Goal: Information Seeking & Learning: Check status

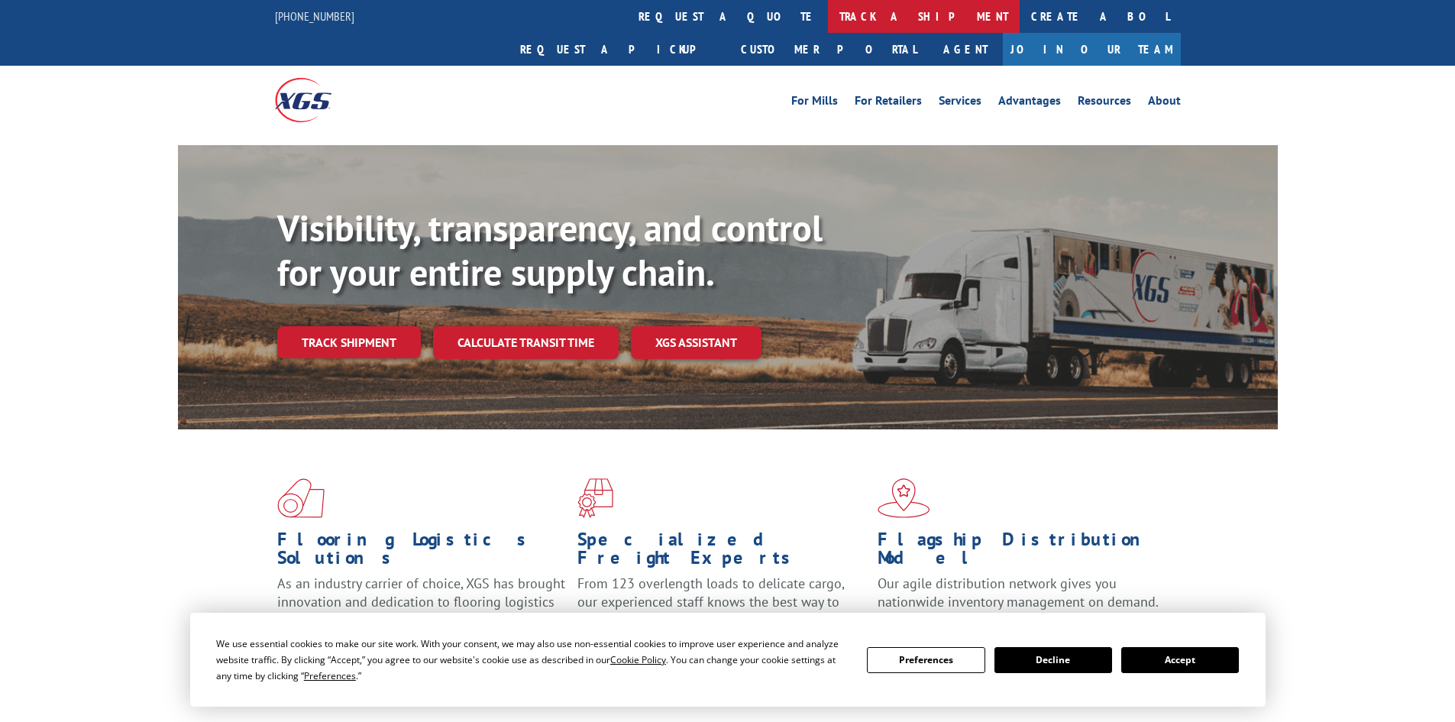
click at [828, 26] on link "track a shipment" at bounding box center [924, 16] width 192 height 33
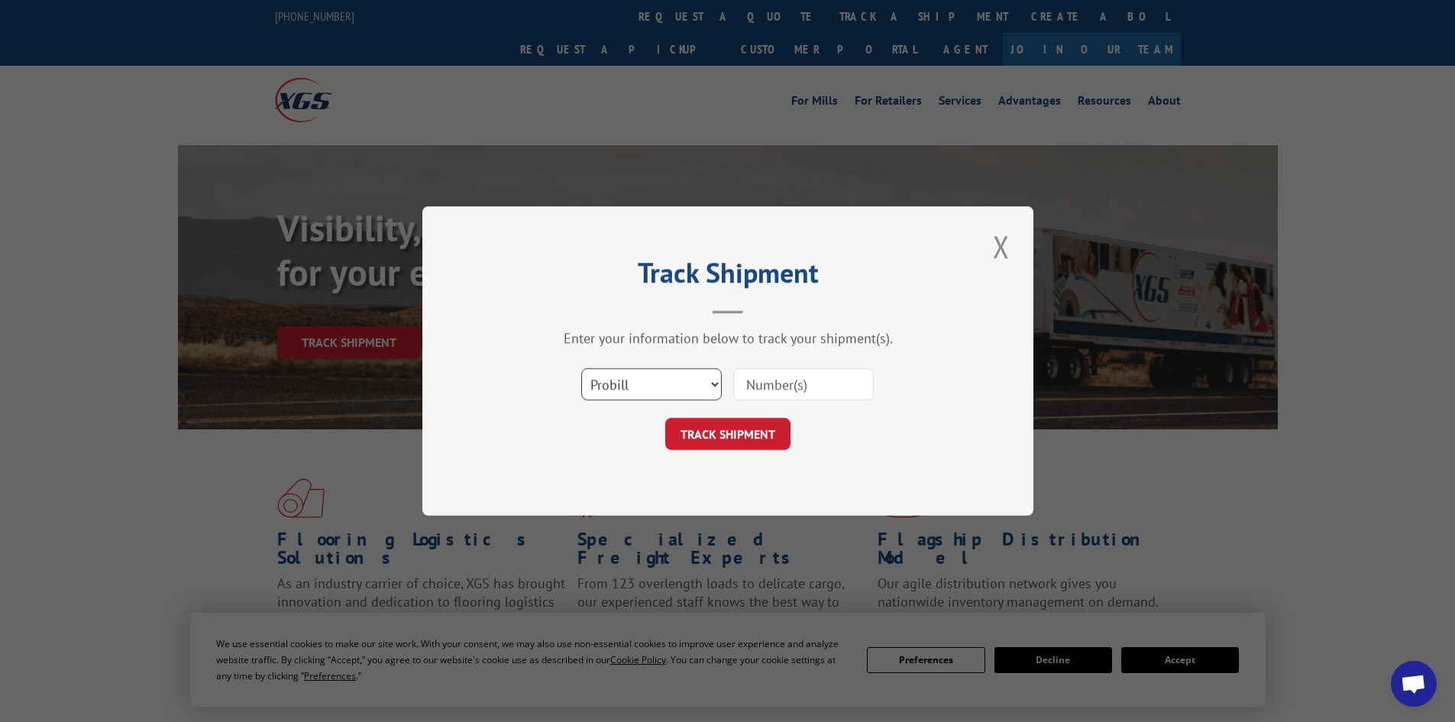
click at [688, 384] on select "Select category... Probill BOL PO" at bounding box center [651, 384] width 141 height 32
select select "bol"
click at [581, 368] on select "Select category... Probill BOL PO" at bounding box center [651, 384] width 141 height 32
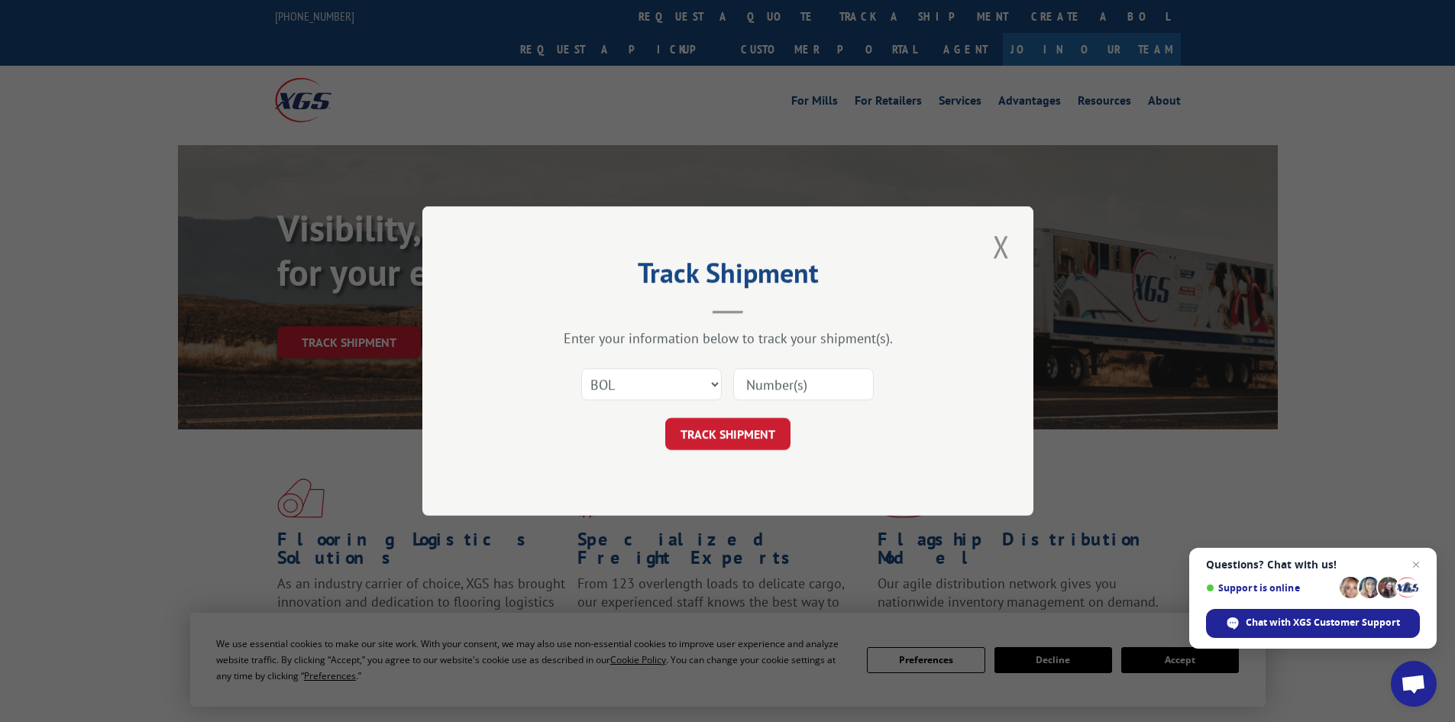
click at [760, 380] on input at bounding box center [803, 384] width 141 height 32
paste input "5953557"
type input "5953557"
click at [712, 435] on button "TRACK SHIPMENT" at bounding box center [727, 434] width 125 height 32
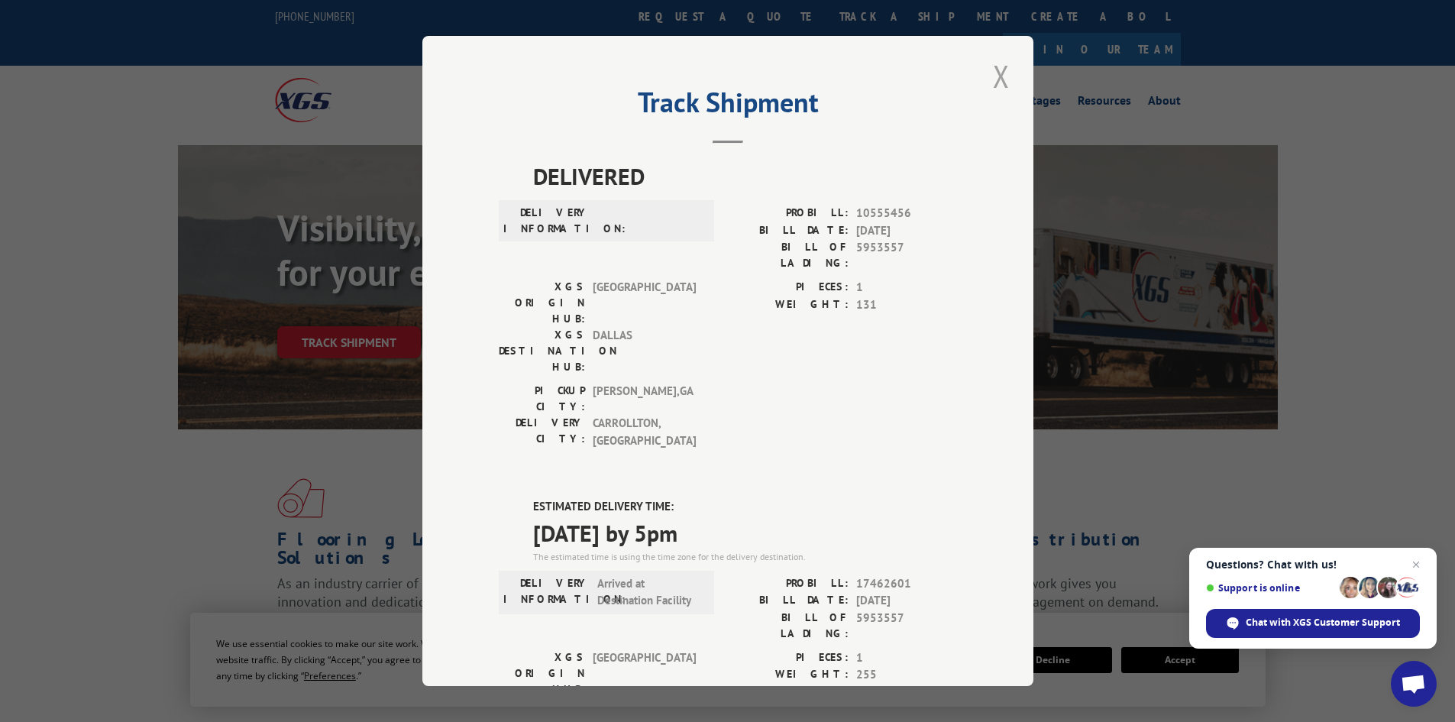
click at [991, 73] on button "Close modal" at bounding box center [1001, 76] width 26 height 42
